Goal: Communication & Community: Answer question/provide support

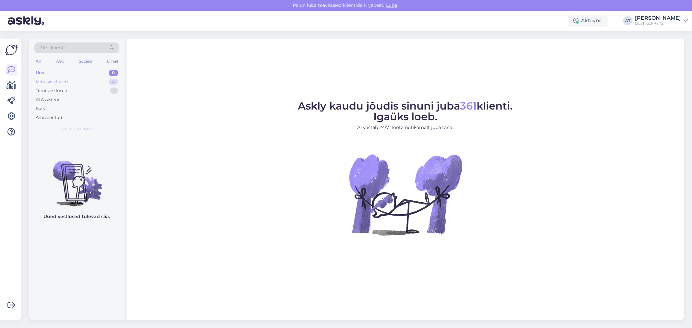
click at [80, 80] on div "Minu vestlused 4" at bounding box center [76, 82] width 85 height 9
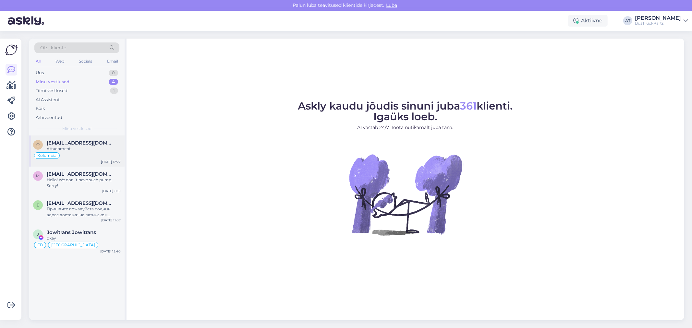
click at [80, 150] on div "Attachment" at bounding box center [84, 149] width 74 height 6
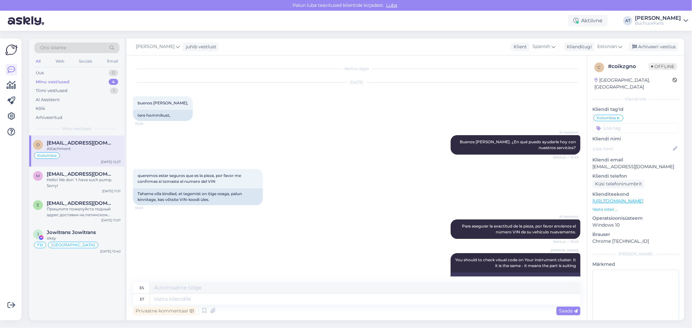
scroll to position [2379, 0]
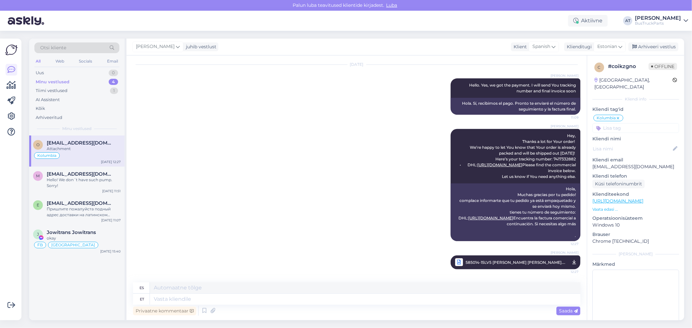
click at [78, 165] on div "o [EMAIL_ADDRESS][DOMAIN_NAME] Attachment Kolumbia [DATE] 12:27" at bounding box center [76, 151] width 95 height 31
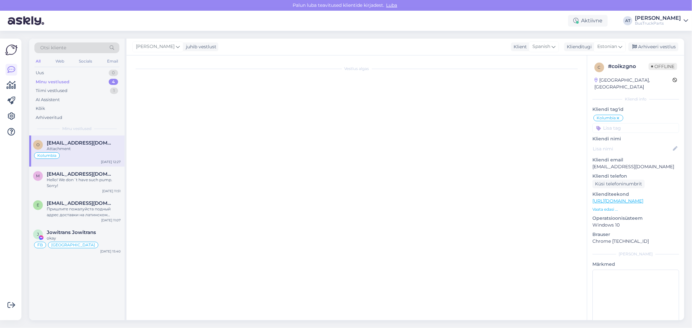
scroll to position [0, 0]
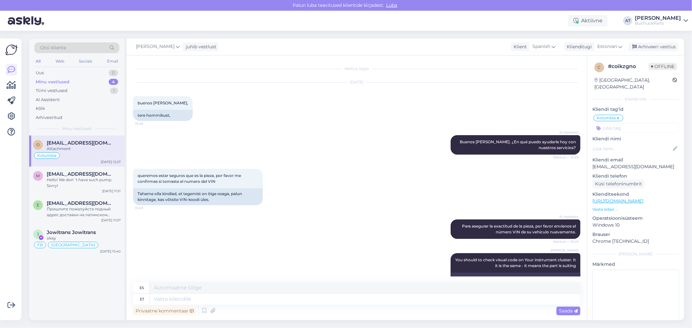
click at [78, 156] on div "Kolumbia" at bounding box center [77, 156] width 88 height 8
click at [637, 136] on p "Kliendi nimi" at bounding box center [636, 139] width 87 height 7
click at [634, 123] on input at bounding box center [636, 128] width 87 height 10
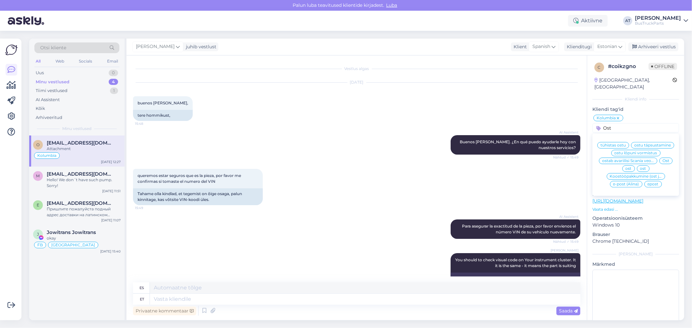
type input "Ost"
click at [663, 162] on span "Ost" at bounding box center [666, 161] width 7 height 4
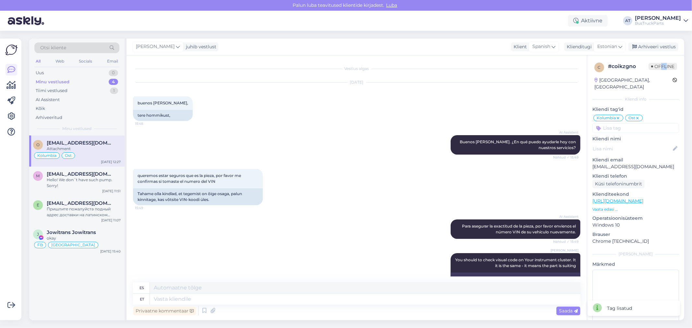
drag, startPoint x: 660, startPoint y: 68, endPoint x: 654, endPoint y: 57, distance: 11.9
click at [655, 58] on div "c # coikzgno Offline [GEOGRAPHIC_DATA], [GEOGRAPHIC_DATA] Kliendi info Kliendi …" at bounding box center [635, 197] width 97 height 283
click at [653, 47] on div "Arhiveeri vestlus" at bounding box center [654, 47] width 50 height 9
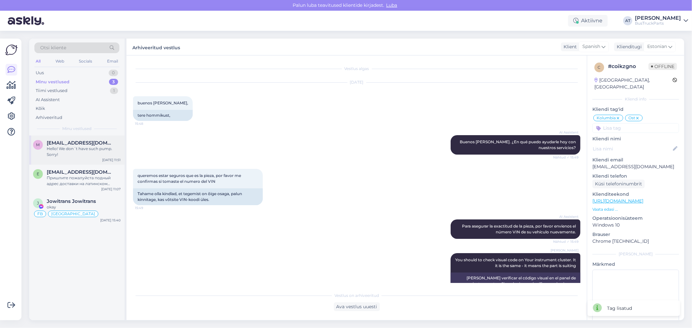
click at [56, 145] on span "[EMAIL_ADDRESS][DOMAIN_NAME]" at bounding box center [81, 143] width 68 height 6
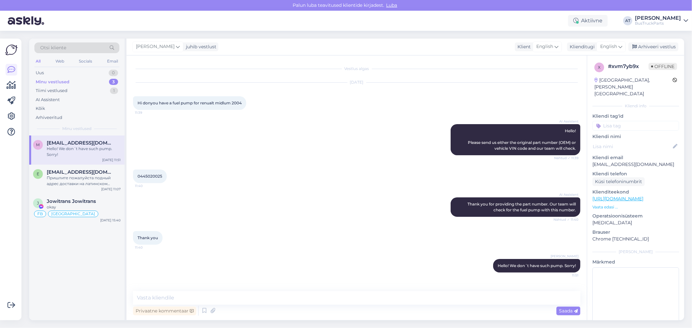
click at [635, 121] on input at bounding box center [636, 126] width 87 height 10
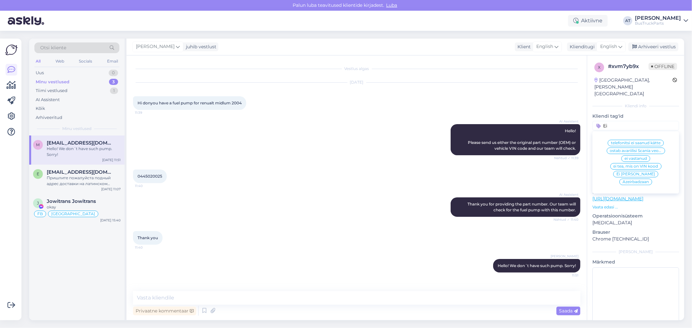
type input "Ei"
click at [619, 172] on span "Ei [PERSON_NAME]" at bounding box center [636, 174] width 39 height 4
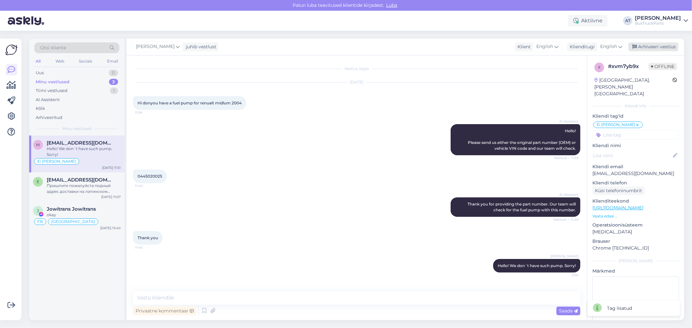
click at [659, 47] on div "Arhiveeri vestlus" at bounding box center [654, 47] width 50 height 9
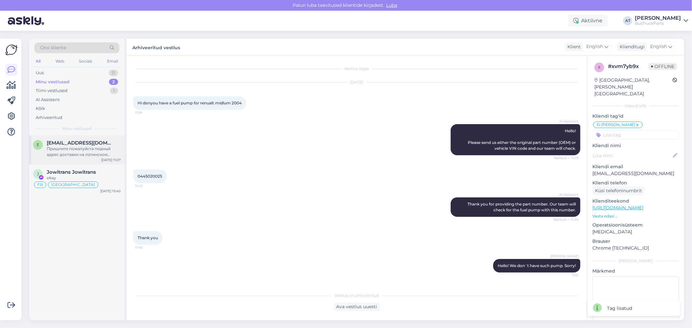
click at [66, 148] on div "Пришлите пожалуйста подный адрес доставки на латинском языке, а также необходим…" at bounding box center [84, 152] width 74 height 12
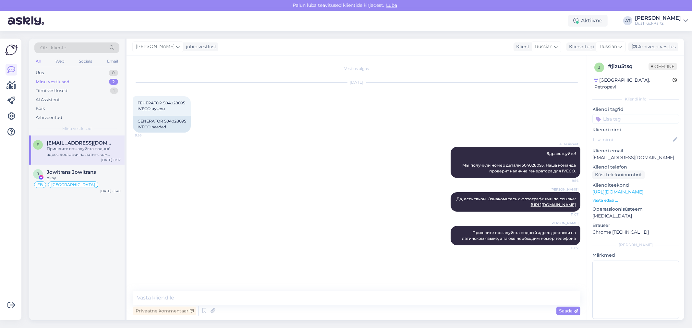
click at [639, 114] on input at bounding box center [636, 119] width 87 height 10
type input "Lapuh"
click at [617, 133] on div "Lapuh" at bounding box center [615, 136] width 19 height 6
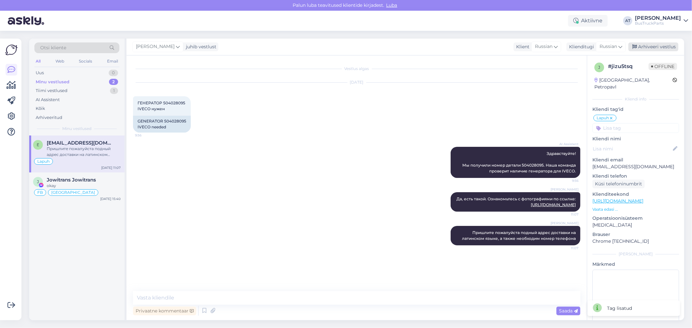
click at [645, 48] on div "Arhiveeri vestlus" at bounding box center [654, 47] width 50 height 9
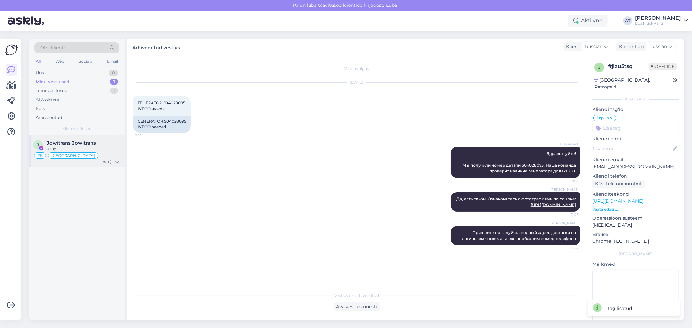
drag, startPoint x: 79, startPoint y: 147, endPoint x: 82, endPoint y: 145, distance: 4.4
click at [79, 147] on div "okay" at bounding box center [84, 149] width 74 height 6
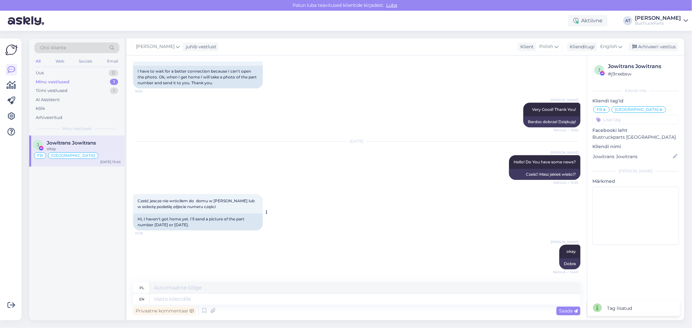
drag, startPoint x: 186, startPoint y: 225, endPoint x: 202, endPoint y: 227, distance: 16.7
click at [189, 225] on div "Hi, I haven't got home yet. I'll send a picture of the part number [DATE] or [D…" at bounding box center [198, 222] width 130 height 17
click at [212, 227] on div "Hi, I haven't got home yet. I'll send a picture of the part number [DATE] or [D…" at bounding box center [198, 222] width 130 height 17
click at [75, 92] on div "Tiimi vestlused 1" at bounding box center [76, 90] width 85 height 9
click at [73, 142] on span "[EMAIL_ADDRESS][DOMAIN_NAME]" at bounding box center [81, 143] width 68 height 6
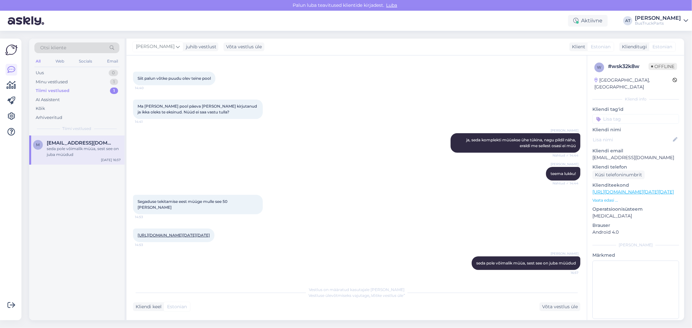
scroll to position [2876, 0]
click at [557, 303] on div "Võta vestlus üle" at bounding box center [560, 307] width 41 height 9
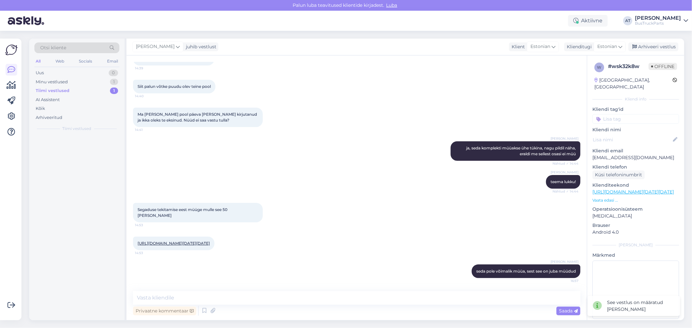
scroll to position [2868, 0]
click at [648, 47] on div "Arhiveeri vestlus" at bounding box center [654, 47] width 50 height 9
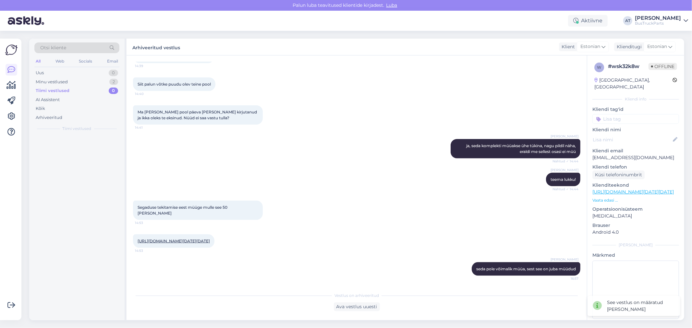
scroll to position [2870, 0]
